Goal: Check status

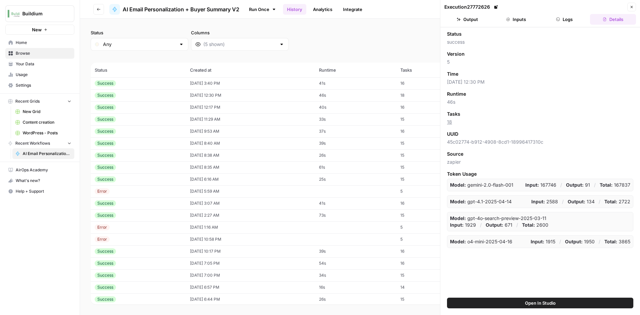
click at [238, 83] on td "08/19/25 at 3:40 PM" at bounding box center [250, 83] width 129 height 12
click at [478, 20] on button "Output" at bounding box center [467, 19] width 46 height 11
